Goal: Find specific page/section: Find specific page/section

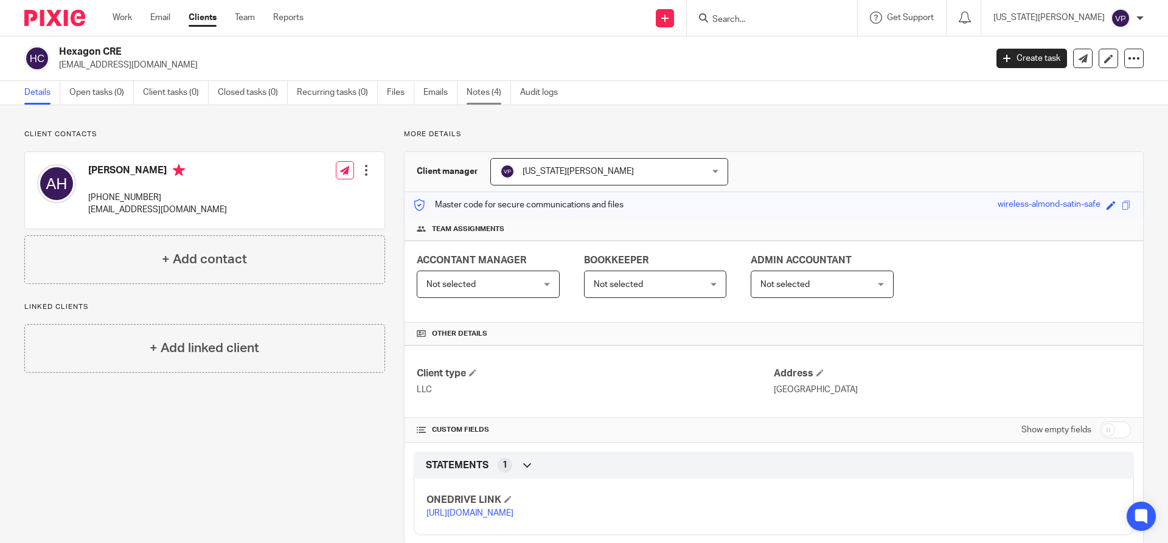
click at [495, 91] on link "Notes (4)" at bounding box center [489, 93] width 44 height 24
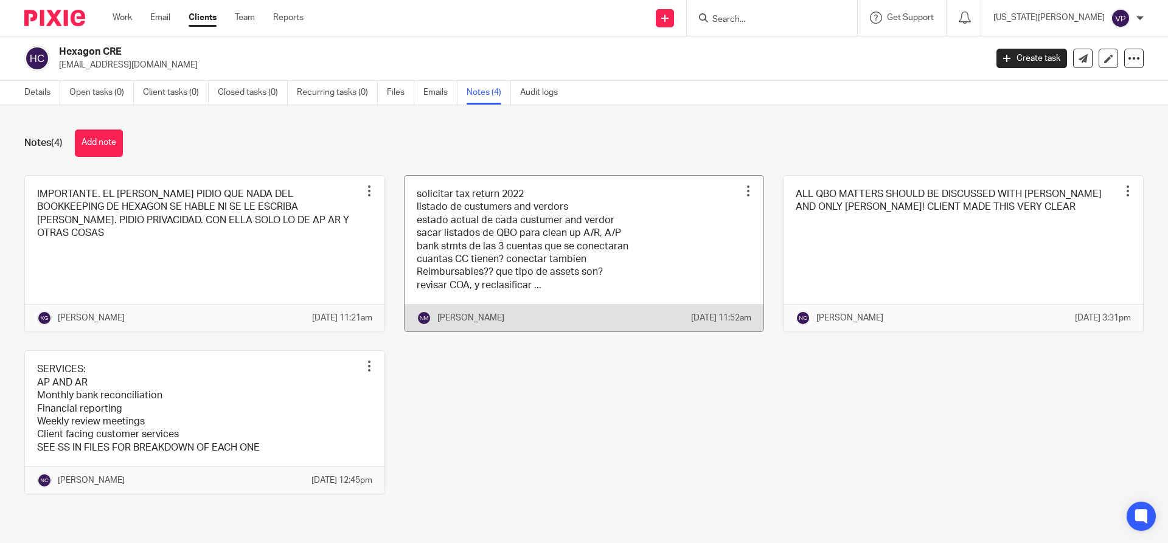
click at [625, 326] on div "[PERSON_NAME]" at bounding box center [554, 318] width 275 height 15
click at [742, 188] on div at bounding box center [748, 191] width 12 height 12
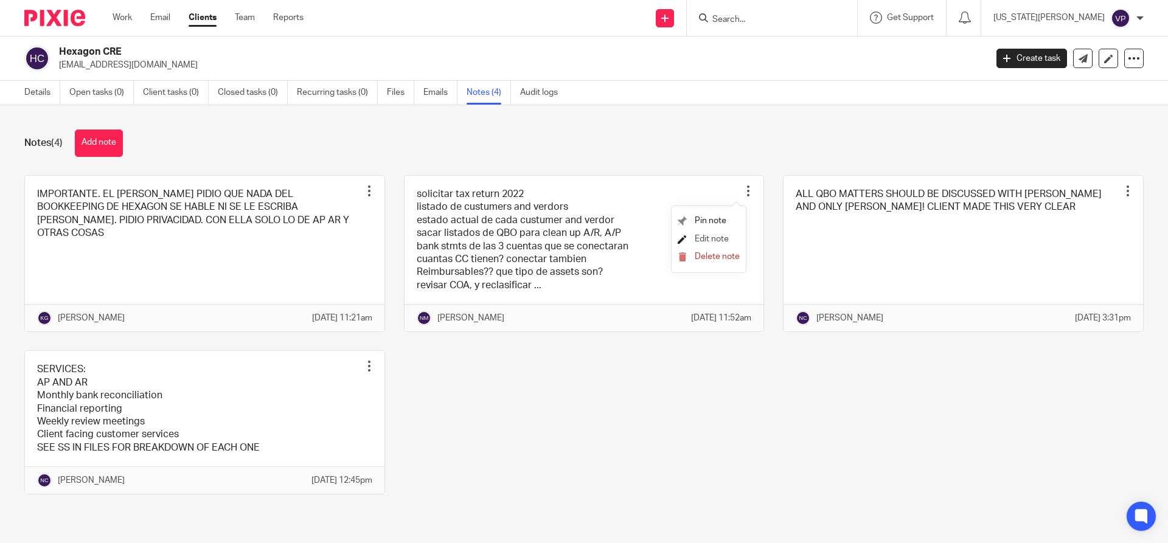
click at [713, 240] on span "Edit note" at bounding box center [712, 239] width 34 height 9
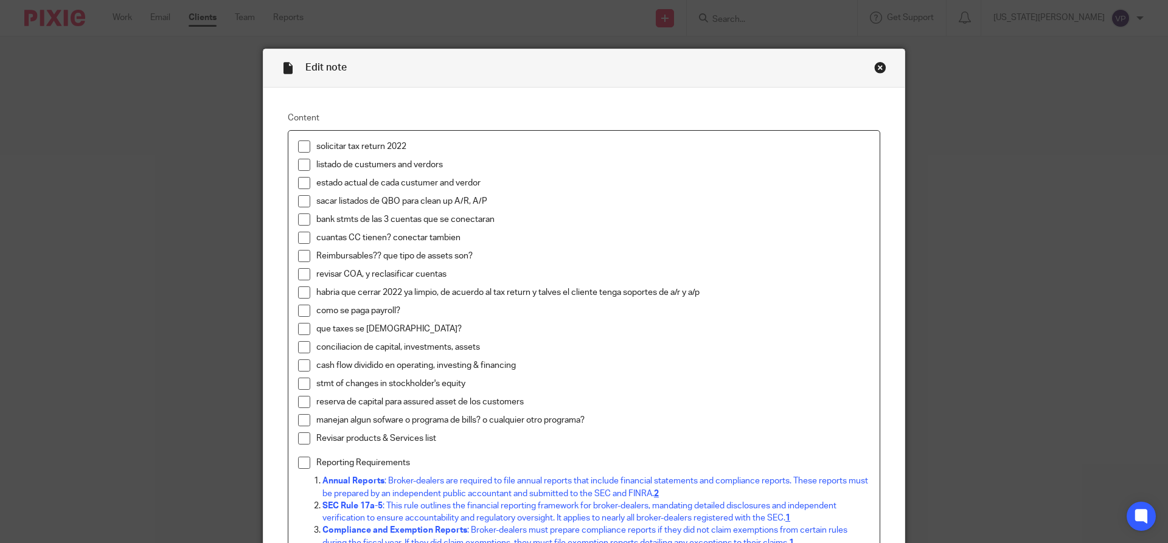
click at [429, 147] on p "solicitar tax return 2022" at bounding box center [593, 147] width 554 height 12
click at [875, 65] on div "Close this dialog window" at bounding box center [881, 67] width 12 height 12
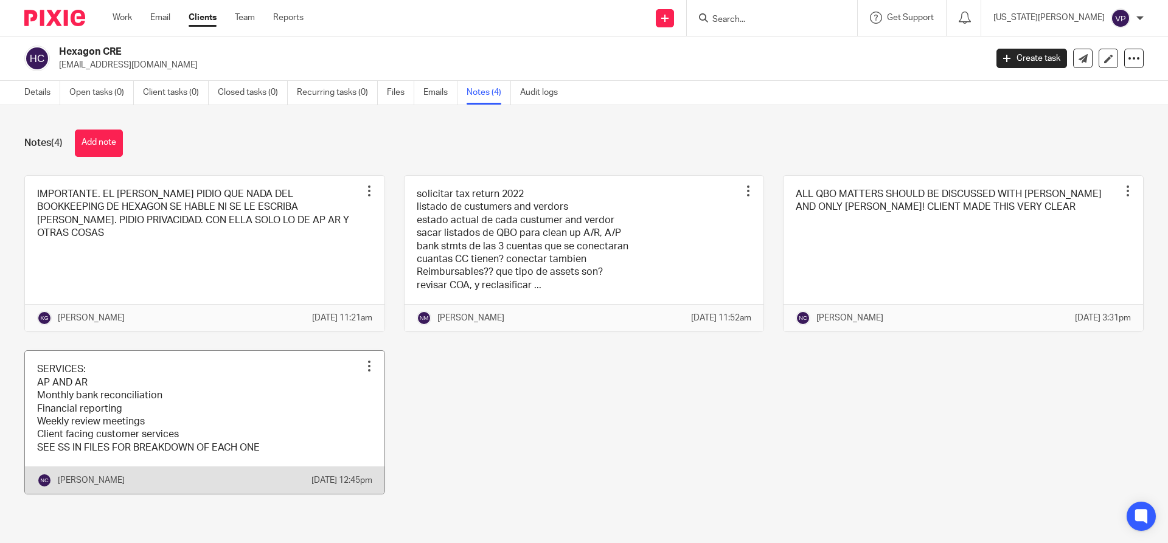
scroll to position [20, 0]
click at [204, 15] on link "Clients" at bounding box center [203, 18] width 28 height 12
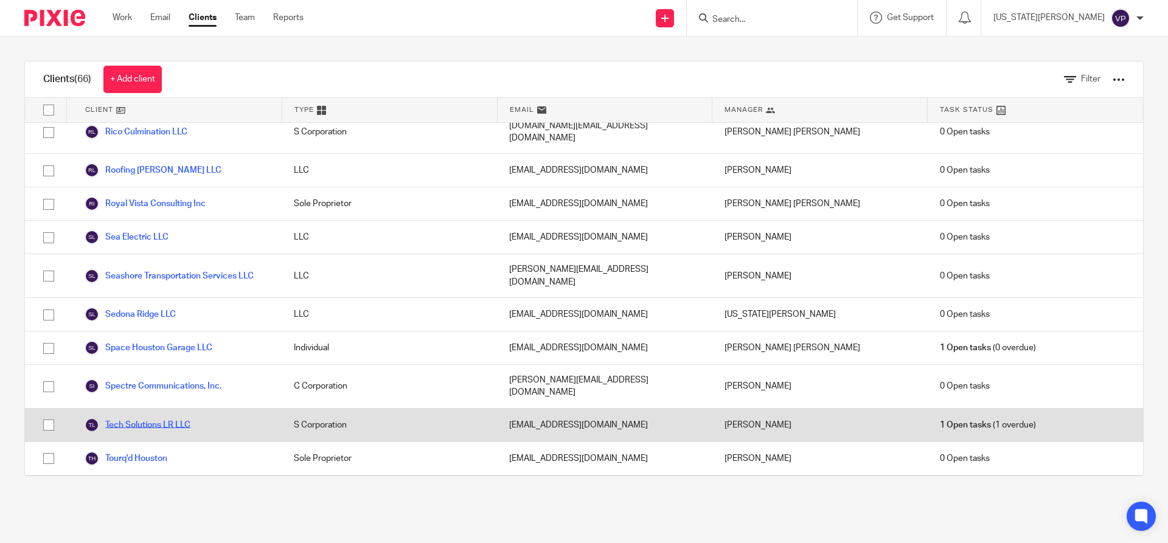
scroll to position [1856, 0]
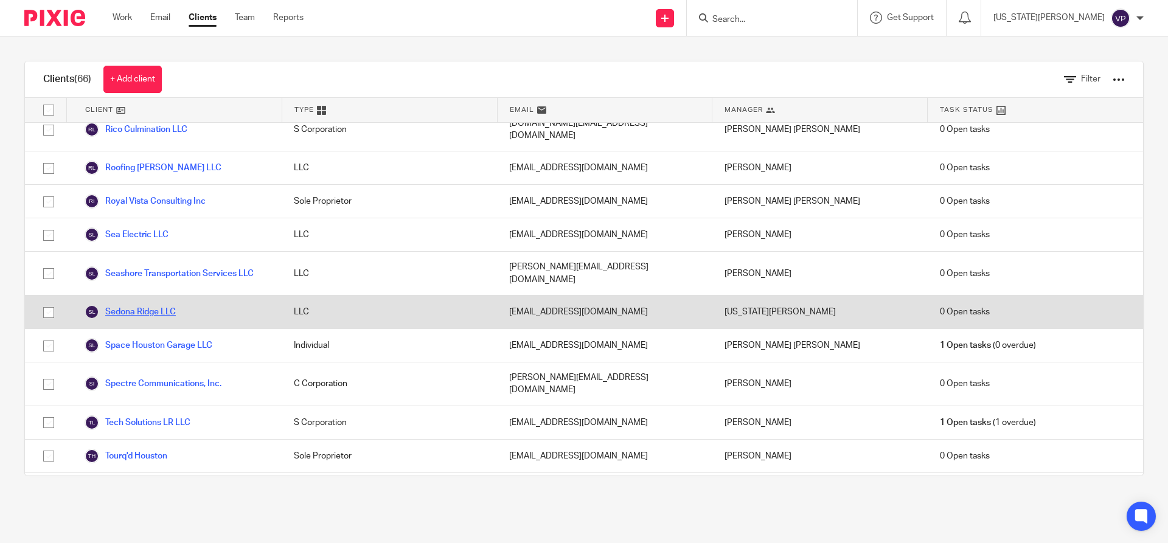
click at [157, 305] on link "Sedona Ridge LLC" at bounding box center [130, 312] width 91 height 15
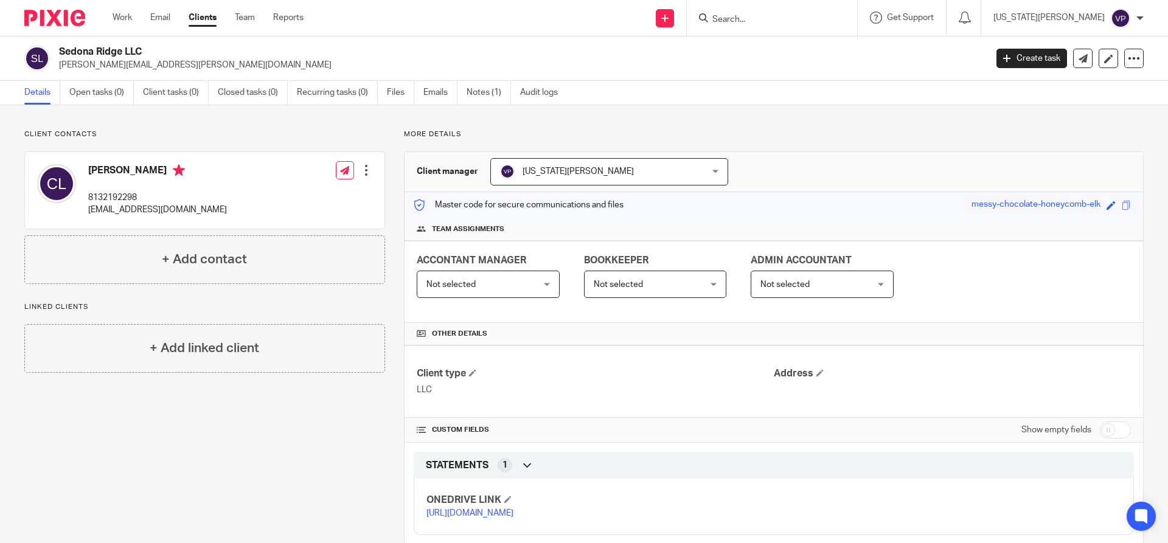
click at [444, 518] on link "[URL][DOMAIN_NAME]" at bounding box center [470, 513] width 87 height 9
